Goal: Transaction & Acquisition: Book appointment/travel/reservation

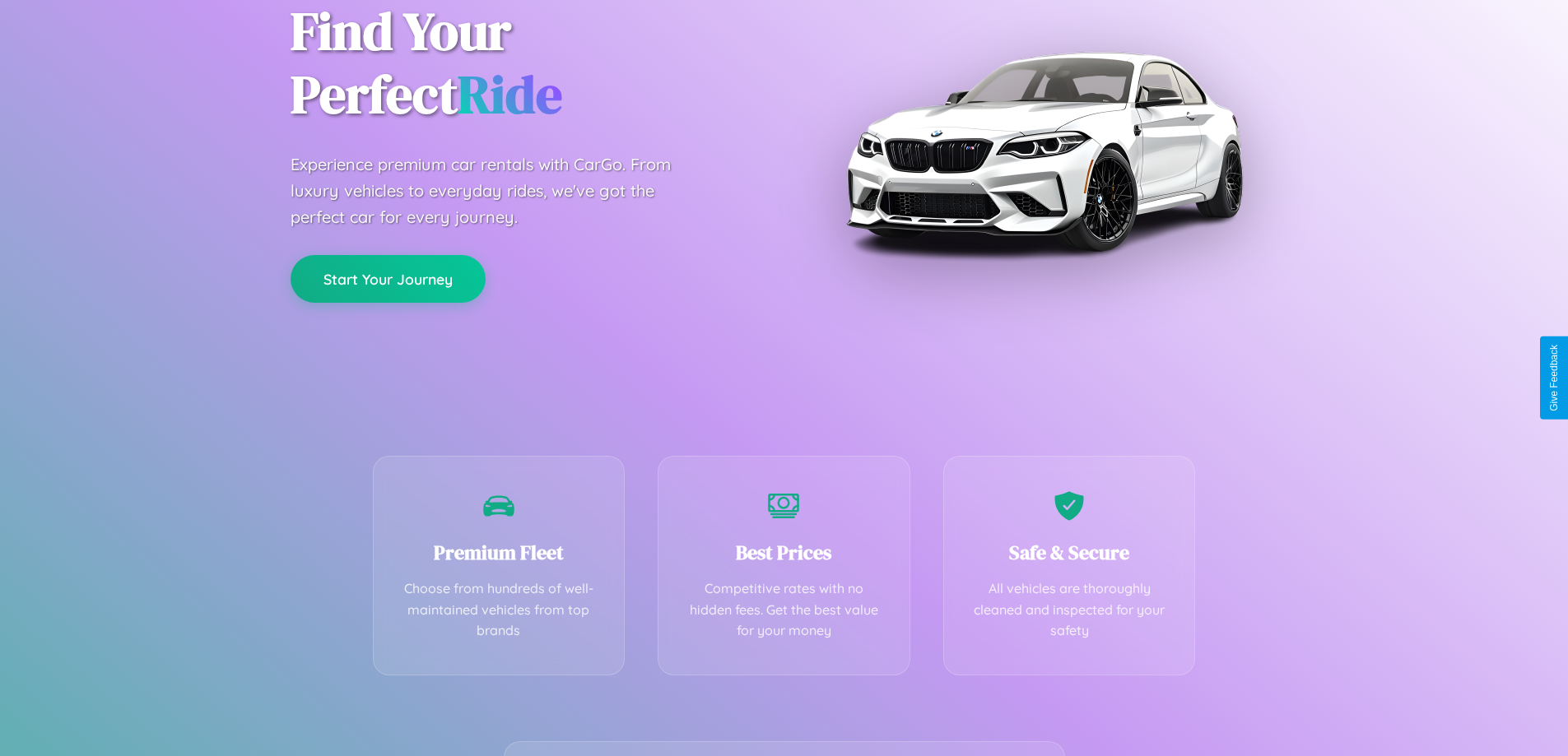
scroll to position [324, 0]
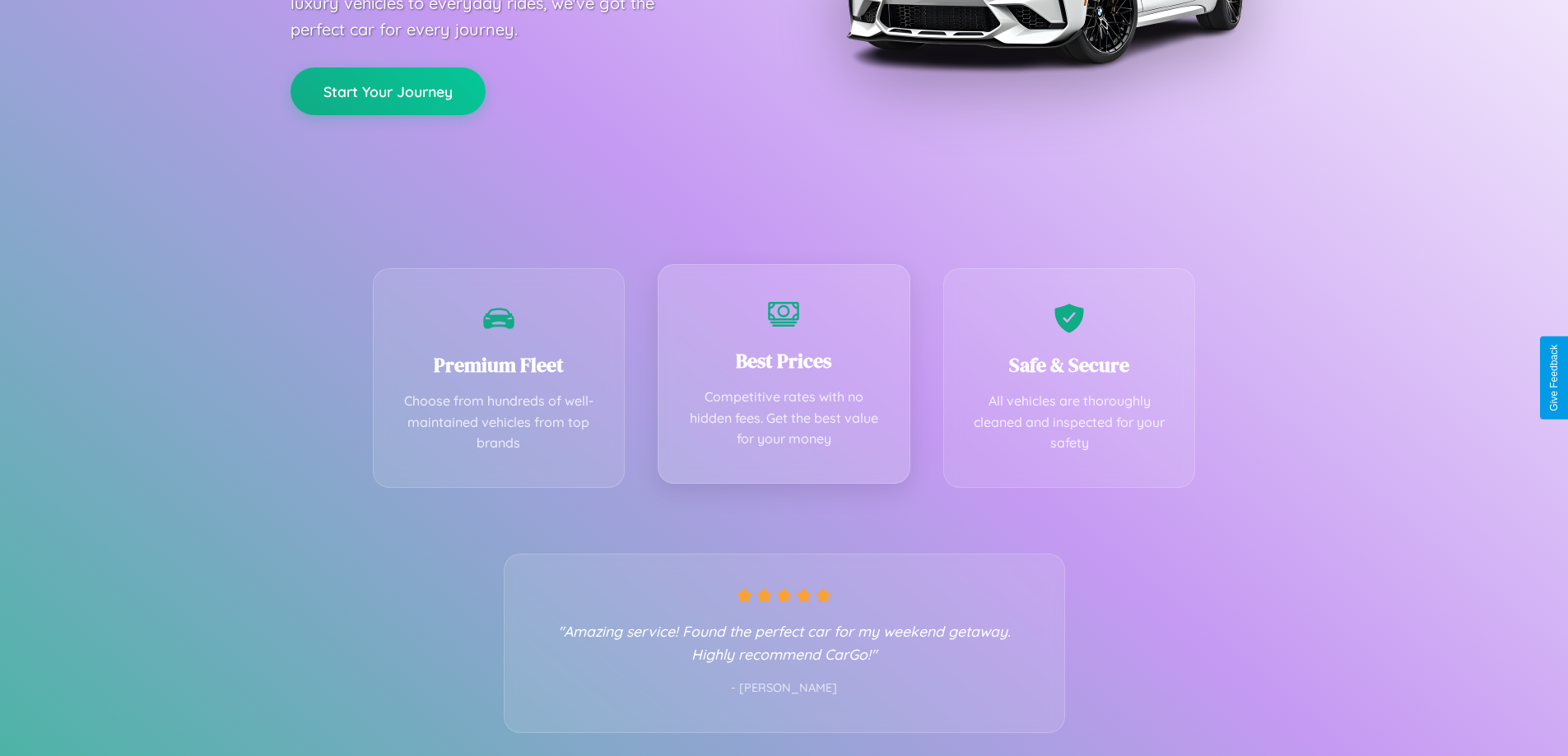
click at [783, 378] on div "Best Prices Competitive rates with no hidden fees. Get the best value for your …" at bounding box center [784, 374] width 253 height 219
click at [388, 90] on button "Start Your Journey" at bounding box center [388, 90] width 195 height 48
click at [388, 89] on button "Start Your Journey" at bounding box center [388, 90] width 195 height 48
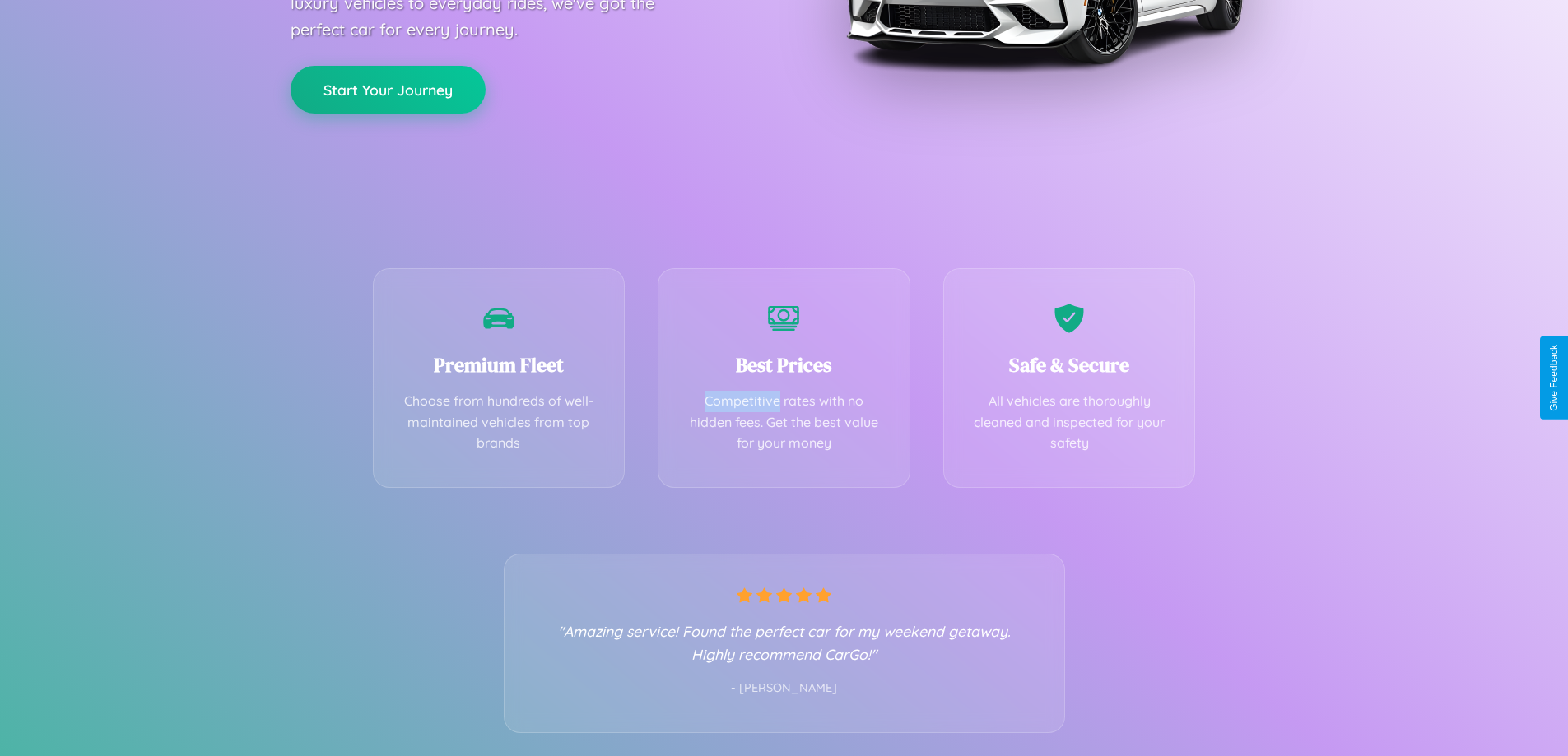
click at [388, 89] on button "Start Your Journey" at bounding box center [388, 90] width 195 height 48
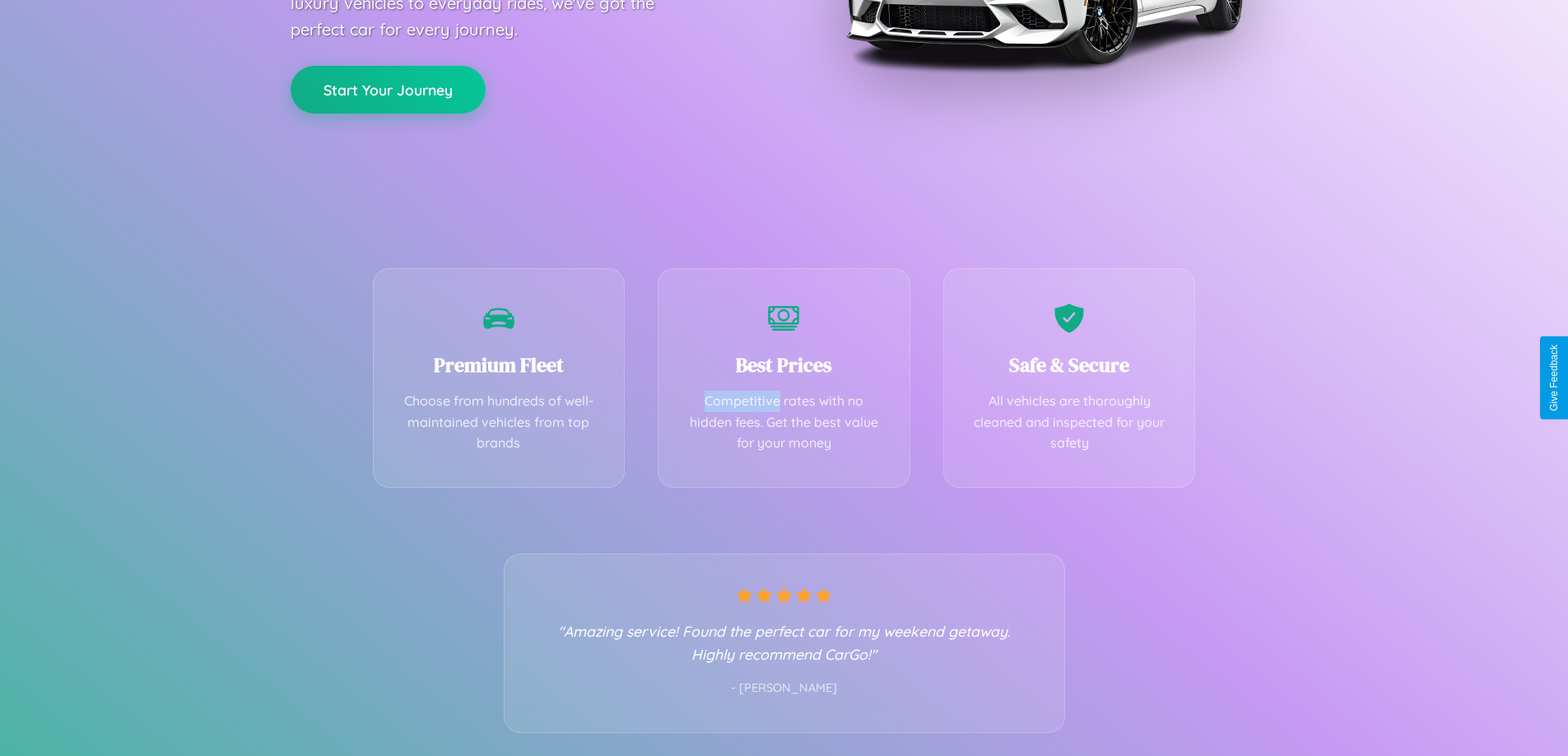
click at [388, 89] on button "Start Your Journey" at bounding box center [388, 90] width 195 height 48
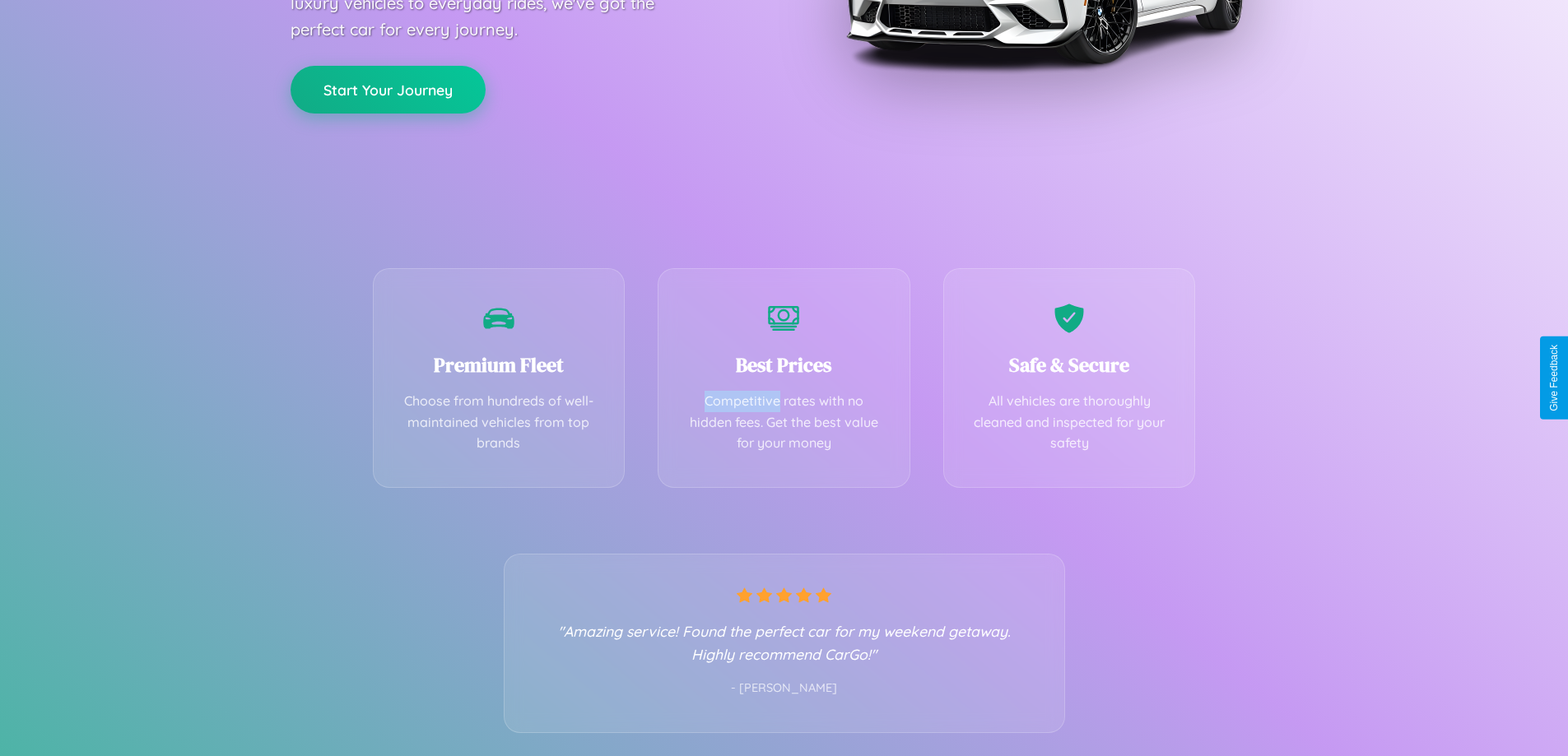
click at [388, 89] on button "Start Your Journey" at bounding box center [388, 90] width 195 height 48
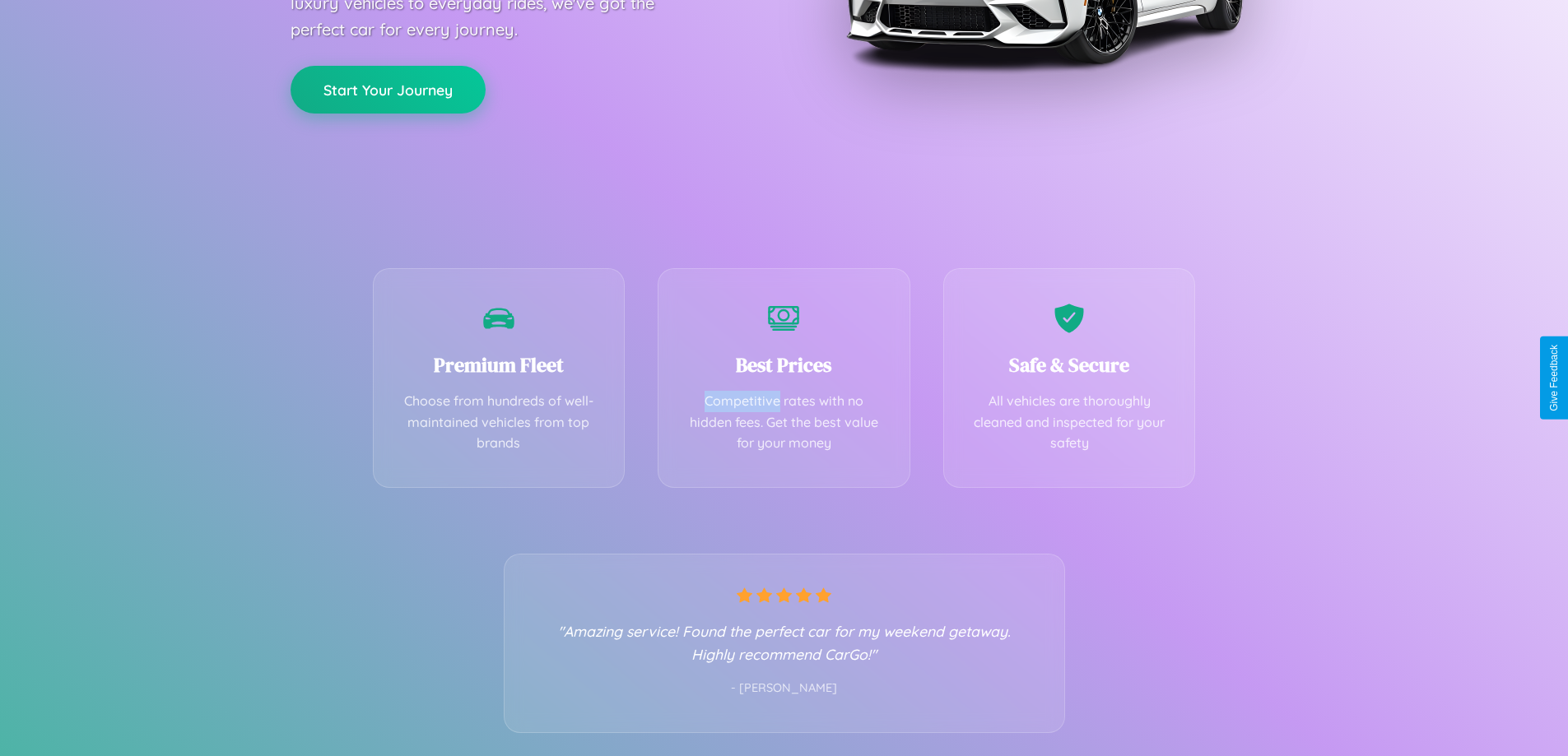
click at [388, 89] on button "Start Your Journey" at bounding box center [388, 90] width 195 height 48
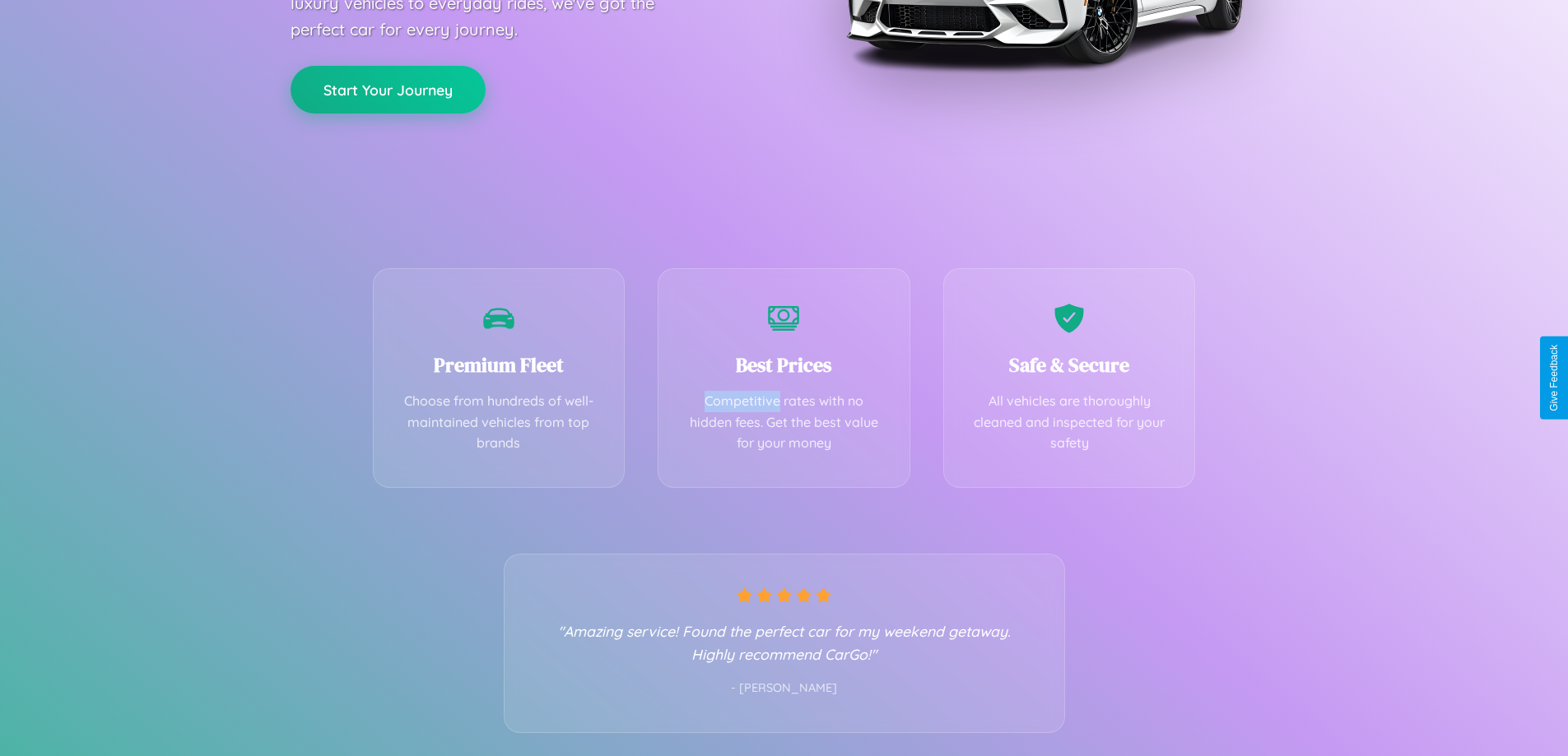
click at [388, 89] on button "Start Your Journey" at bounding box center [388, 90] width 195 height 48
